Goal: Task Accomplishment & Management: Manage account settings

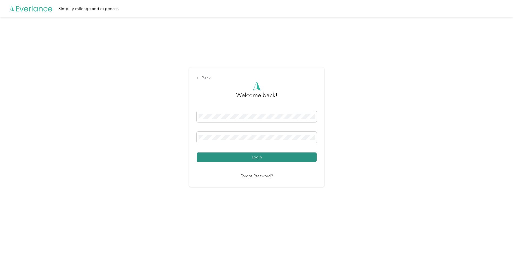
click at [272, 157] on button "Login" at bounding box center [256, 157] width 120 height 9
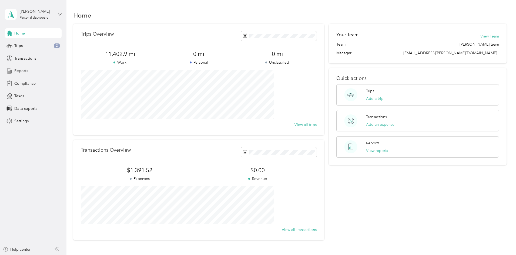
click at [26, 70] on span "Reports" at bounding box center [21, 71] width 14 height 6
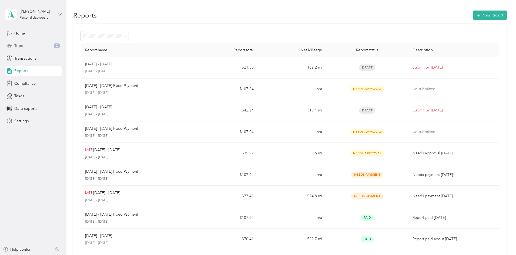
click at [25, 43] on div "Trips 2" at bounding box center [33, 46] width 57 height 10
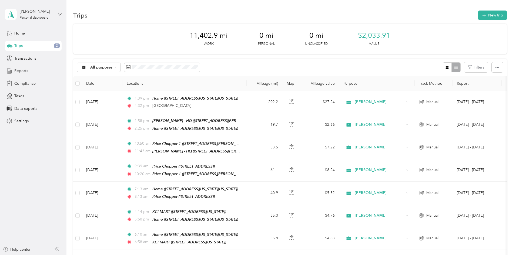
click at [20, 68] on span "Reports" at bounding box center [21, 71] width 14 height 6
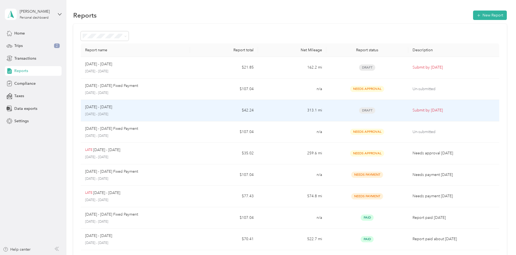
click at [417, 110] on p "Submit by [DATE]" at bounding box center [453, 110] width 82 height 6
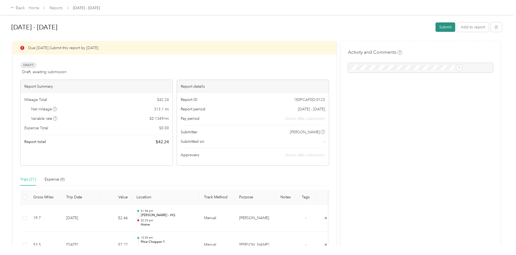
click at [435, 26] on button "Submit" at bounding box center [445, 26] width 20 height 9
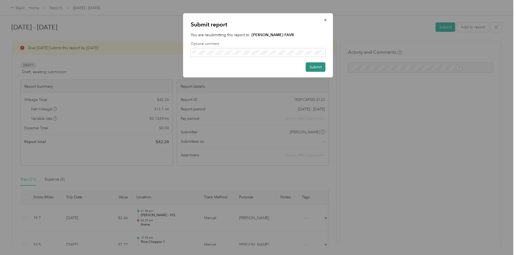
click at [311, 67] on button "Submit" at bounding box center [316, 66] width 20 height 9
